Goal: Transaction & Acquisition: Download file/media

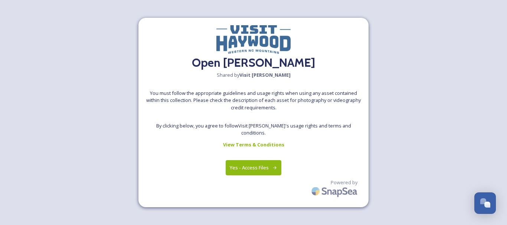
click at [248, 165] on button "Yes - Access Files" at bounding box center [253, 167] width 56 height 15
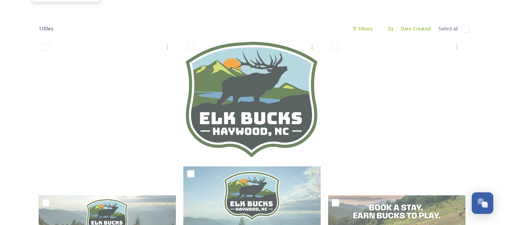
scroll to position [111, 0]
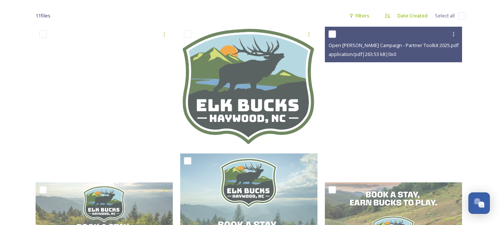
click at [456, 32] on icon at bounding box center [454, 34] width 6 height 6
click at [446, 51] on span "View File" at bounding box center [443, 50] width 19 height 7
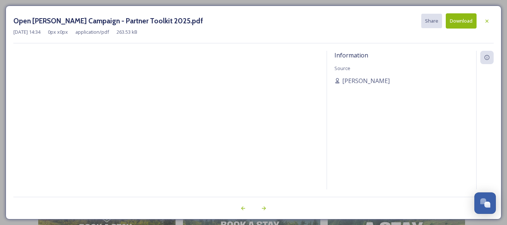
click at [489, 20] on icon at bounding box center [487, 21] width 6 height 6
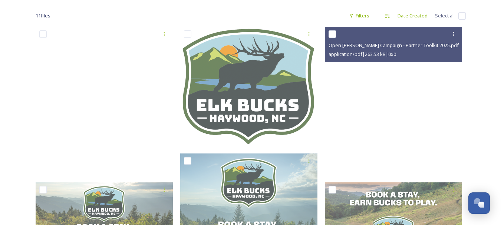
click at [454, 34] on icon at bounding box center [453, 34] width 1 height 4
click at [450, 49] on span "View File" at bounding box center [443, 50] width 19 height 7
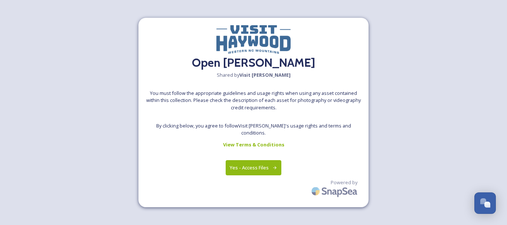
click at [241, 154] on div "Open [PERSON_NAME] Shared by [PERSON_NAME] You must follow the appropriate guid…" at bounding box center [253, 113] width 230 height 190
click at [242, 162] on button "Yes - Access Files" at bounding box center [253, 167] width 56 height 15
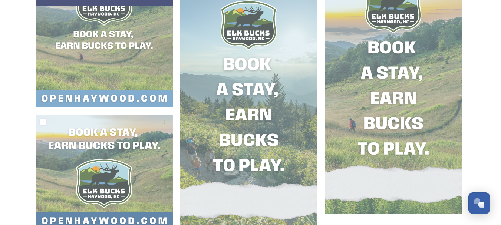
scroll to position [445, 0]
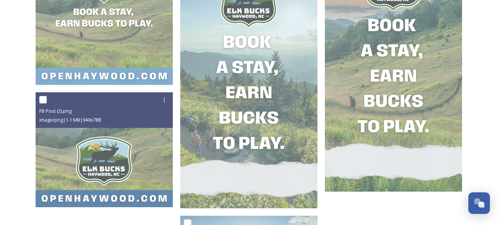
click at [163, 99] on icon at bounding box center [164, 100] width 6 height 6
click at [159, 128] on span "Download" at bounding box center [155, 130] width 23 height 7
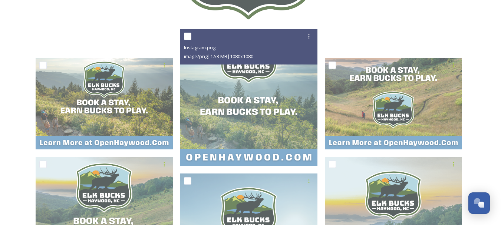
scroll to position [223, 0]
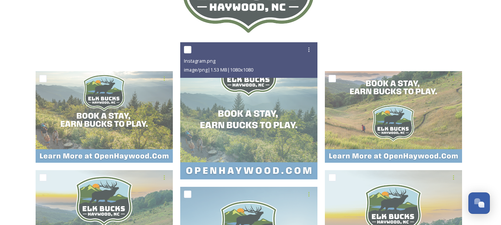
click at [312, 50] on icon at bounding box center [309, 50] width 6 height 6
click at [303, 78] on span "Download" at bounding box center [300, 80] width 23 height 7
